Goal: Task Accomplishment & Management: Use online tool/utility

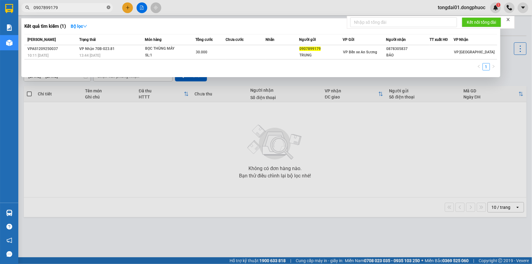
click at [110, 8] on icon "close-circle" at bounding box center [109, 7] width 4 height 4
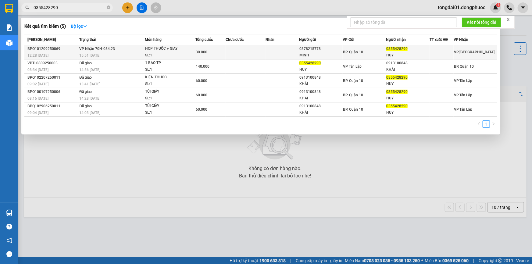
type input "0355428290"
click at [112, 52] on div "15:51 [DATE]" at bounding box center [111, 55] width 65 height 7
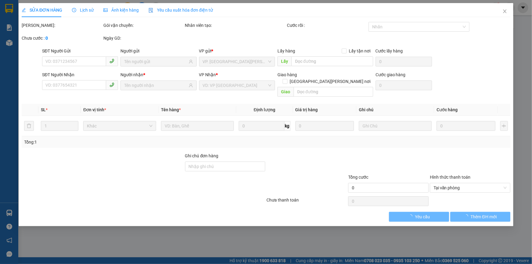
type input "0378215778"
type input "MINH"
type input "0355428290"
type input "HUY"
type input "30.000"
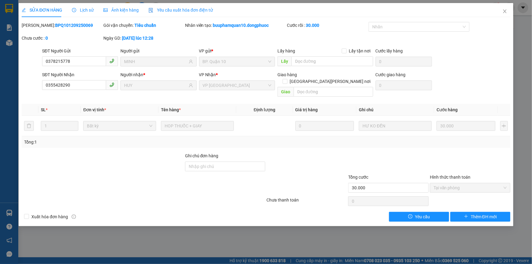
click at [87, 10] on span "Lịch sử" at bounding box center [83, 10] width 22 height 5
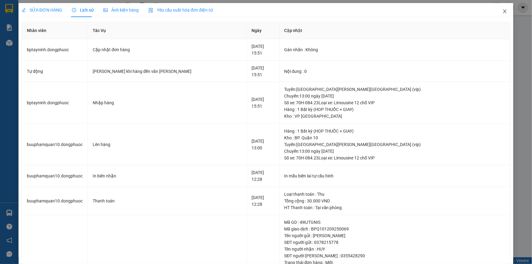
click at [499, 15] on span "Close" at bounding box center [505, 11] width 17 height 17
